Goal: Find specific page/section: Find specific page/section

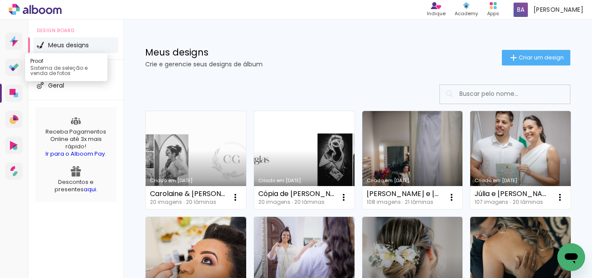
click at [20, 71] on link "Proof Sistema de seleção e venda de fotos" at bounding box center [13, 67] width 17 height 17
